Goal: Information Seeking & Learning: Find specific fact

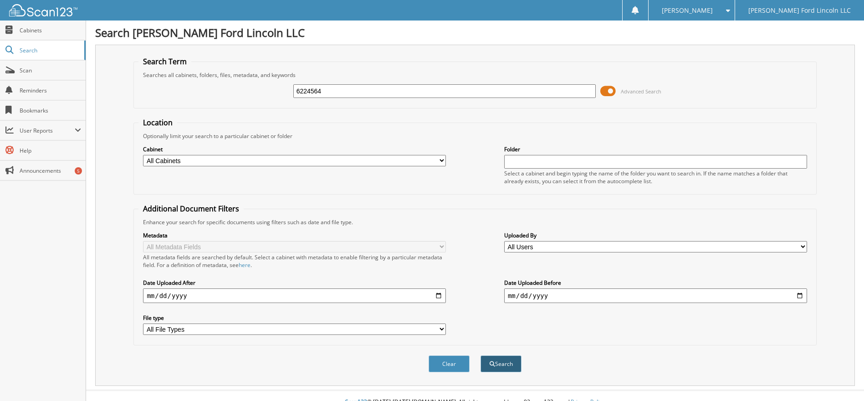
type input "6224564"
click at [499, 367] on button "Search" at bounding box center [501, 363] width 41 height 17
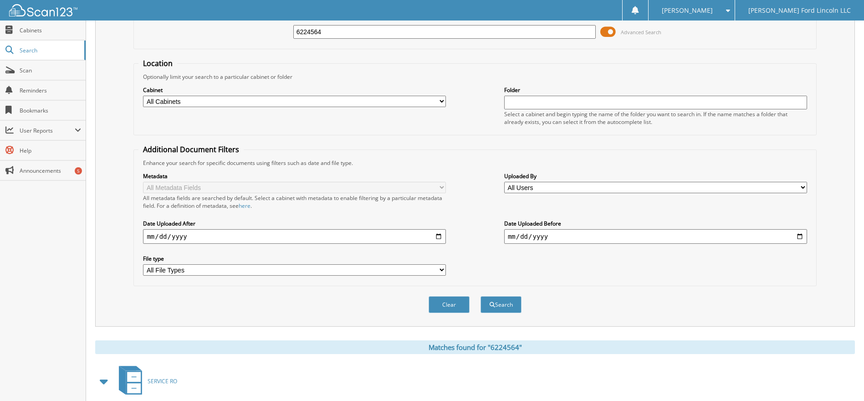
scroll to position [144, 0]
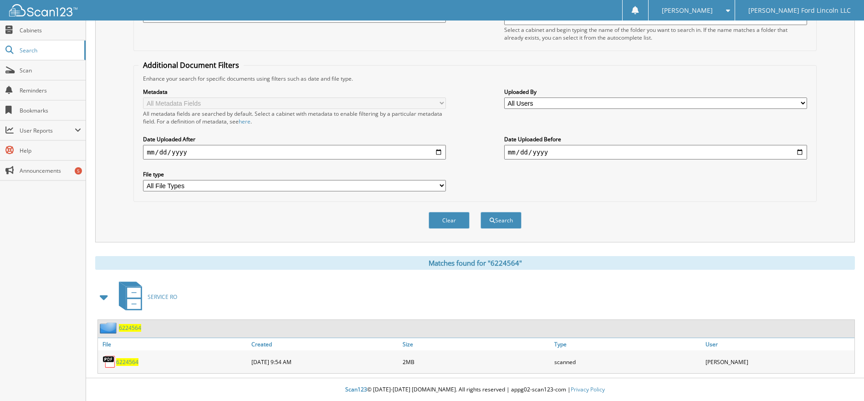
click at [133, 363] on span "6224564" at bounding box center [127, 362] width 22 height 8
click at [303, 221] on div "Clear Search" at bounding box center [474, 220] width 683 height 37
